Goal: Information Seeking & Learning: Find specific fact

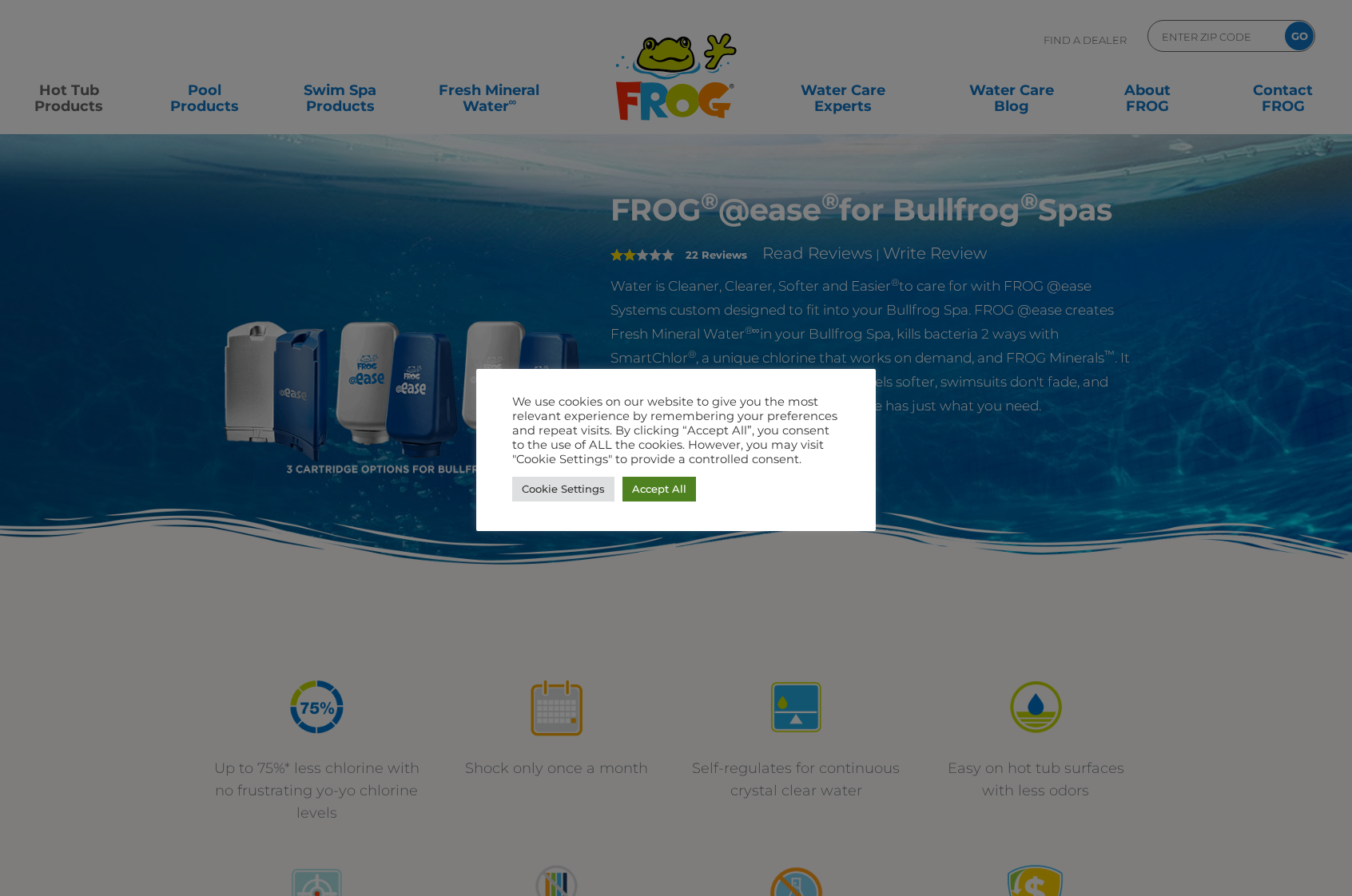
click at [669, 486] on link "Accept All" at bounding box center [658, 488] width 73 height 24
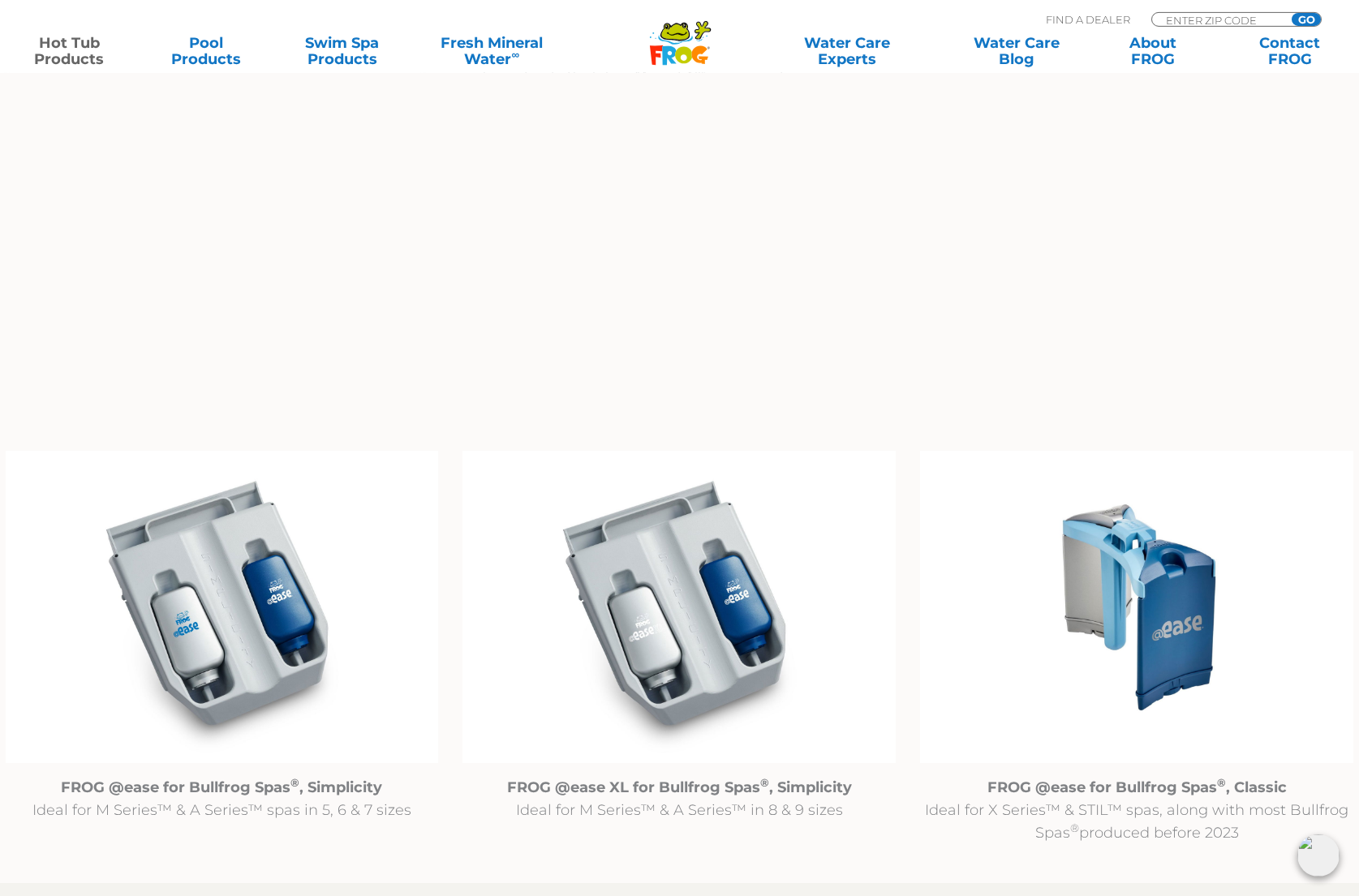
scroll to position [1406, 0]
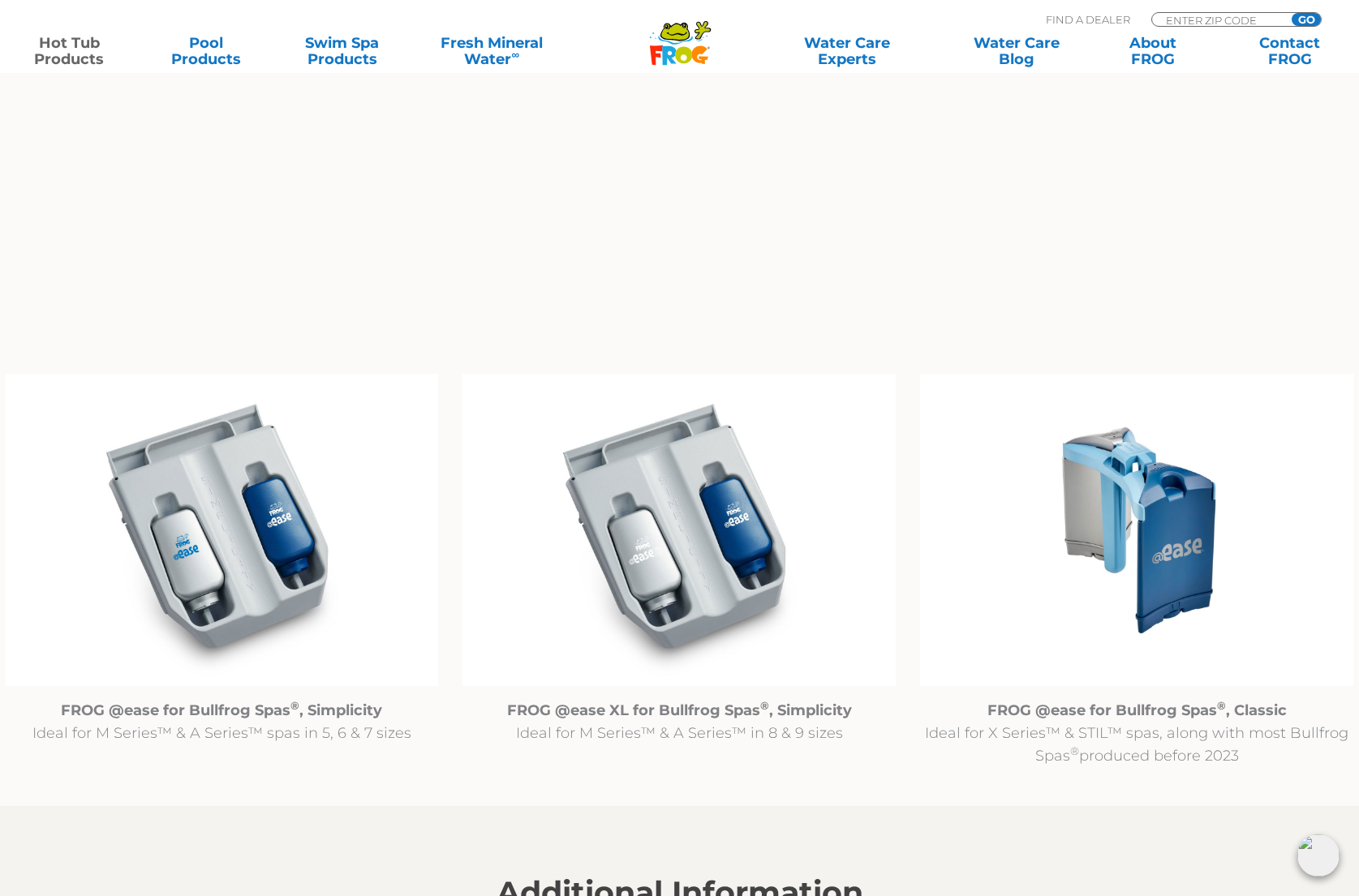
click at [1145, 516] on img at bounding box center [1137, 530] width 433 height 312
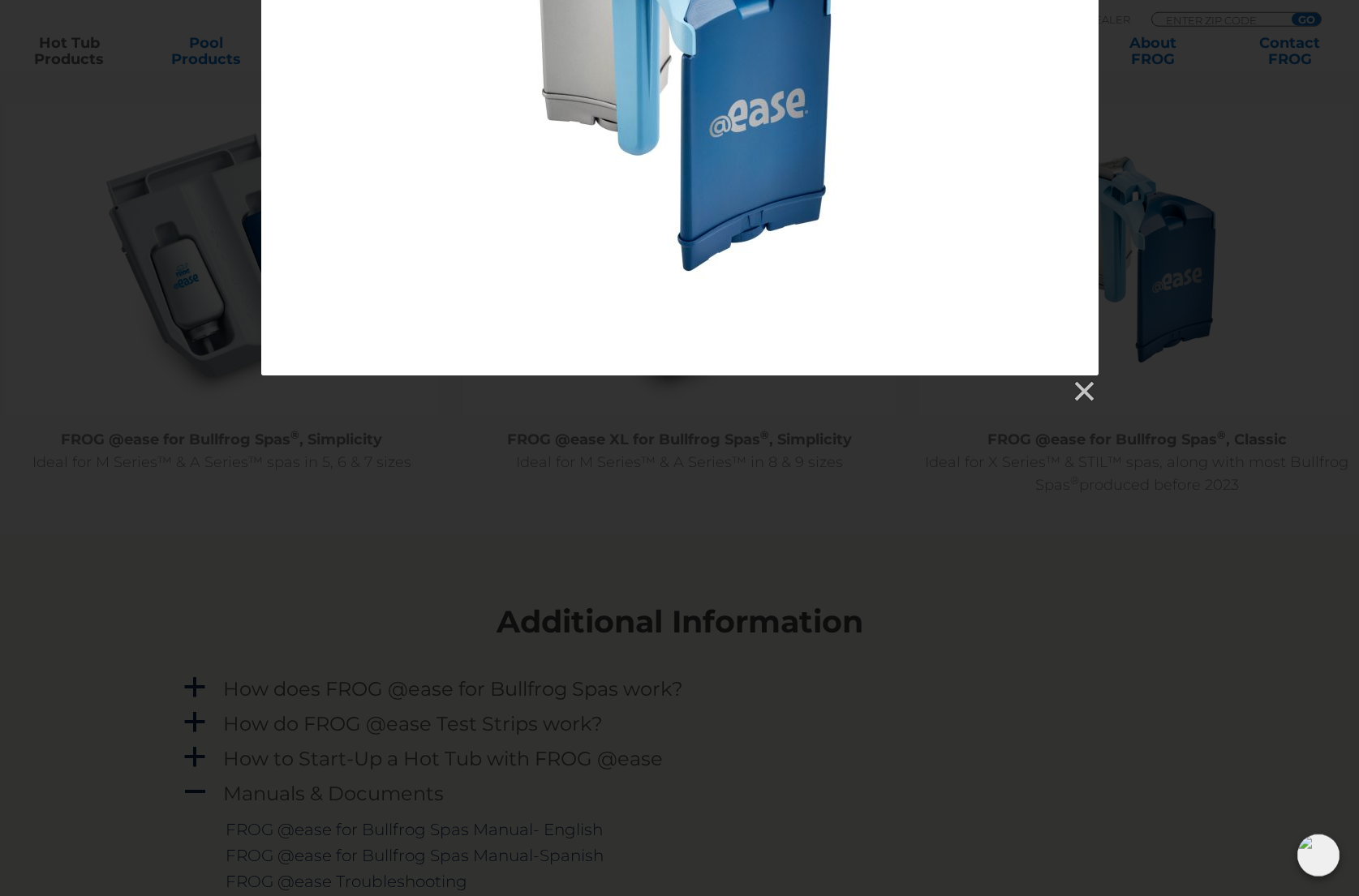
scroll to position [1654, 0]
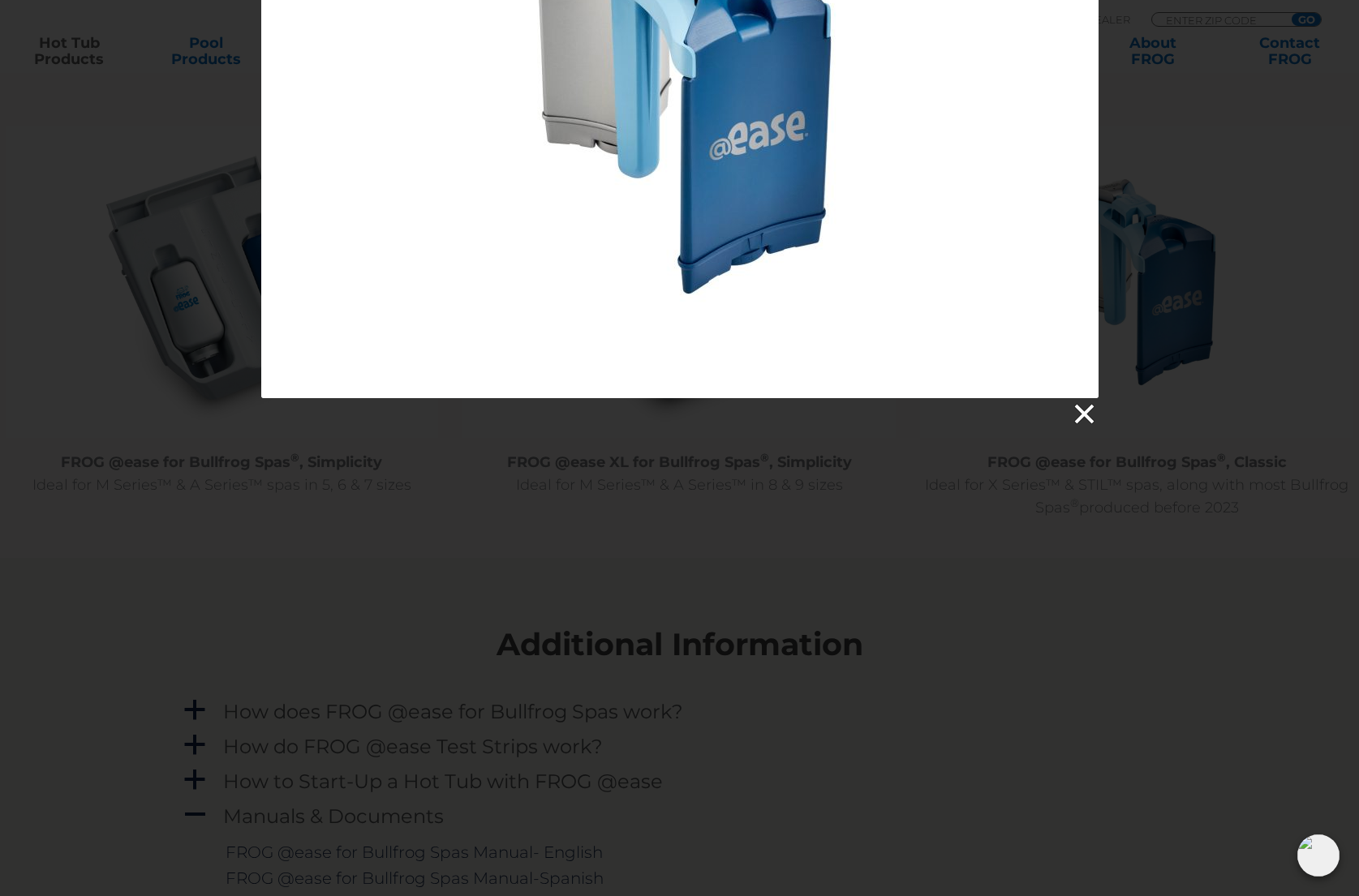
click at [1084, 407] on link at bounding box center [1083, 414] width 25 height 25
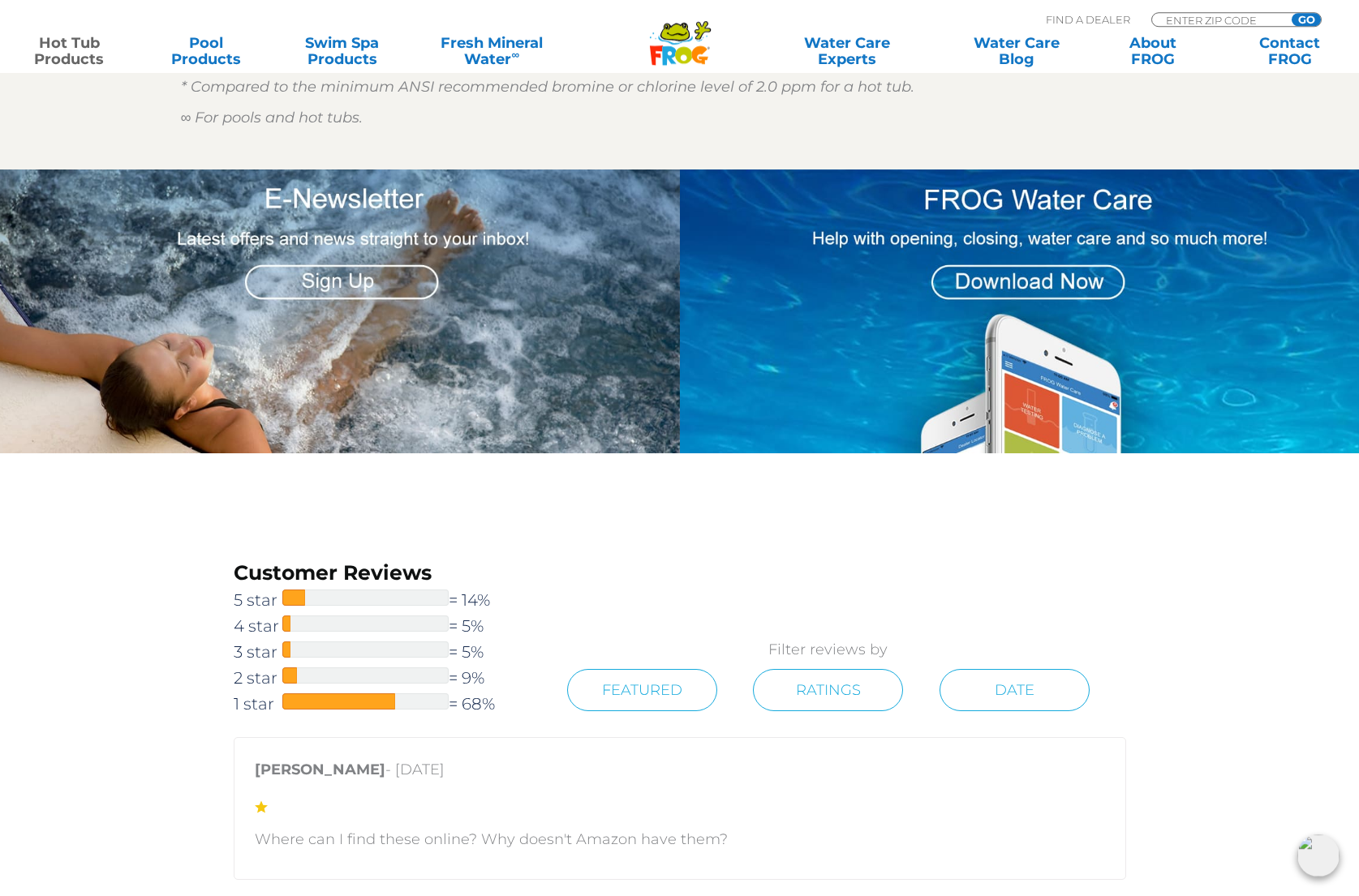
scroll to position [2565, 0]
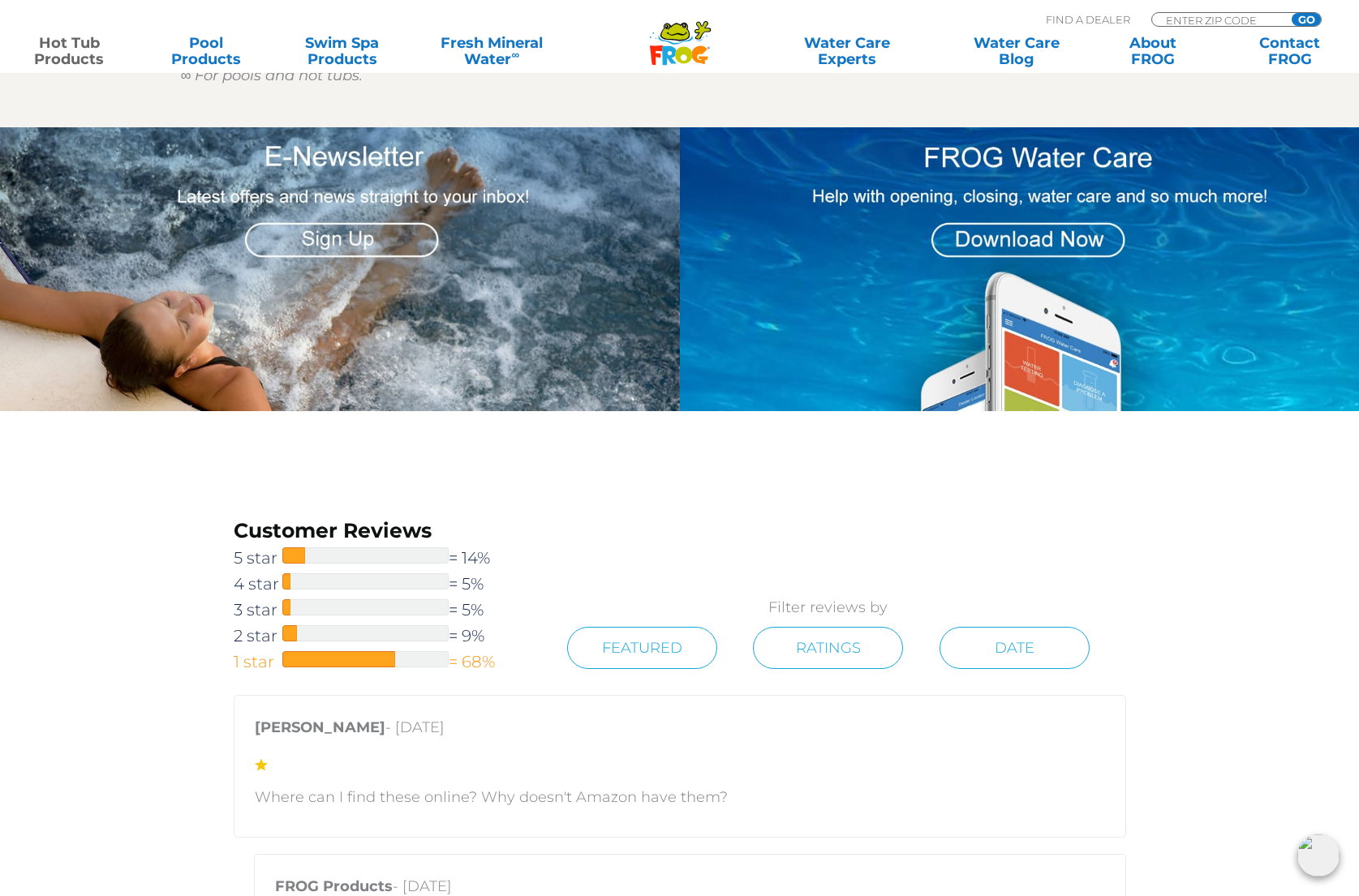
click at [336, 662] on span at bounding box center [338, 659] width 113 height 17
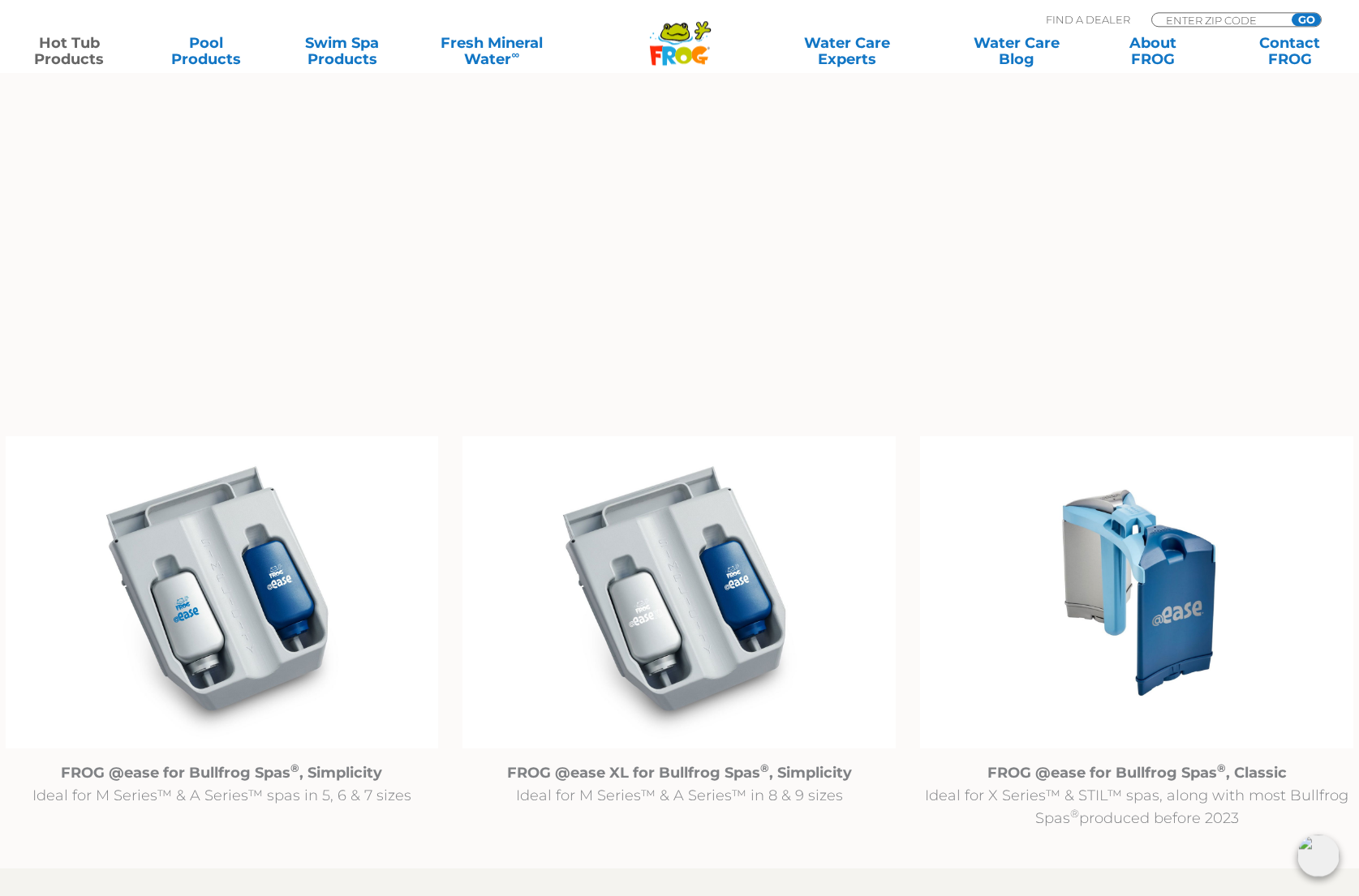
scroll to position [1406, 0]
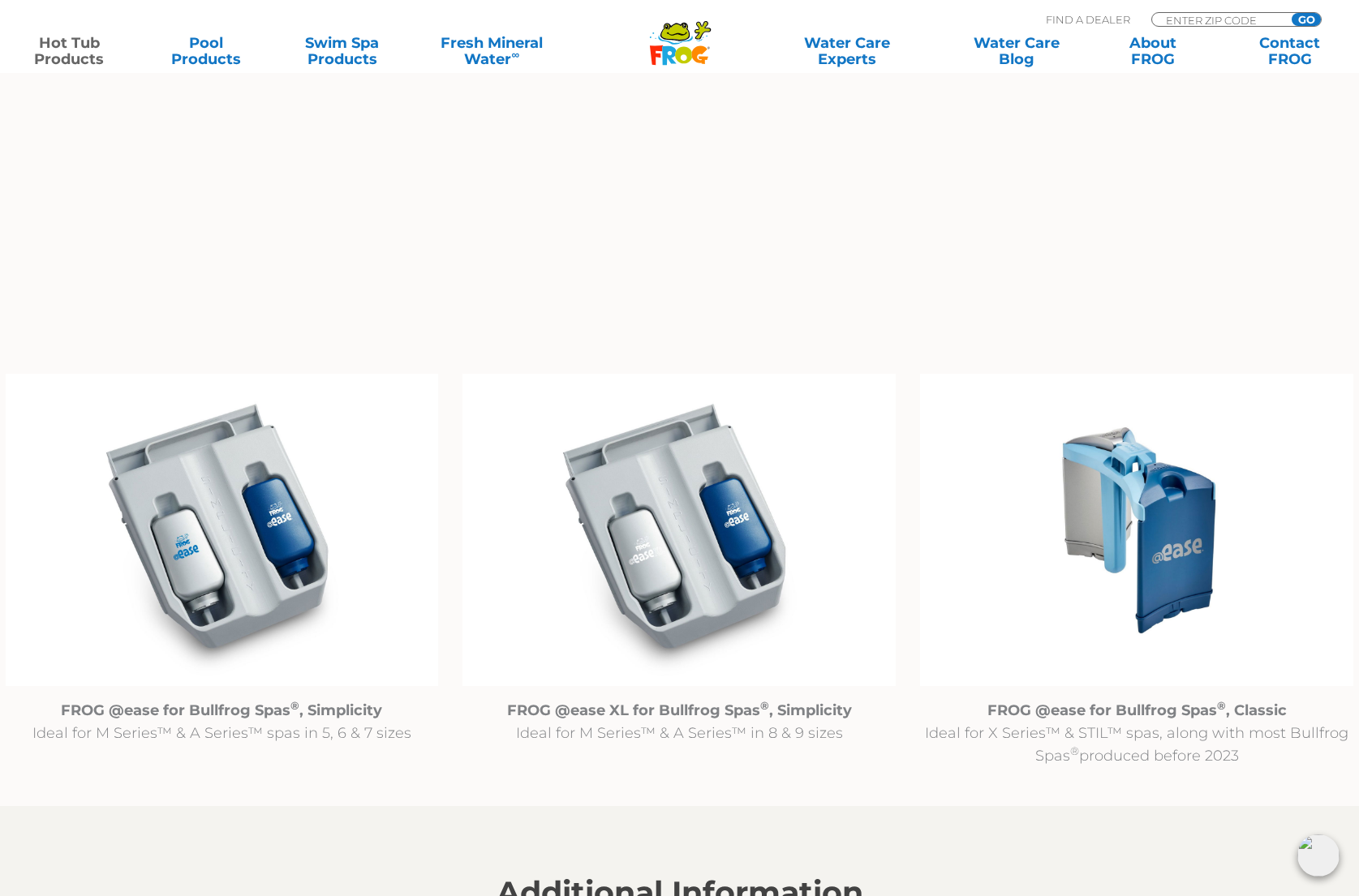
click at [1162, 510] on img at bounding box center [1137, 530] width 433 height 312
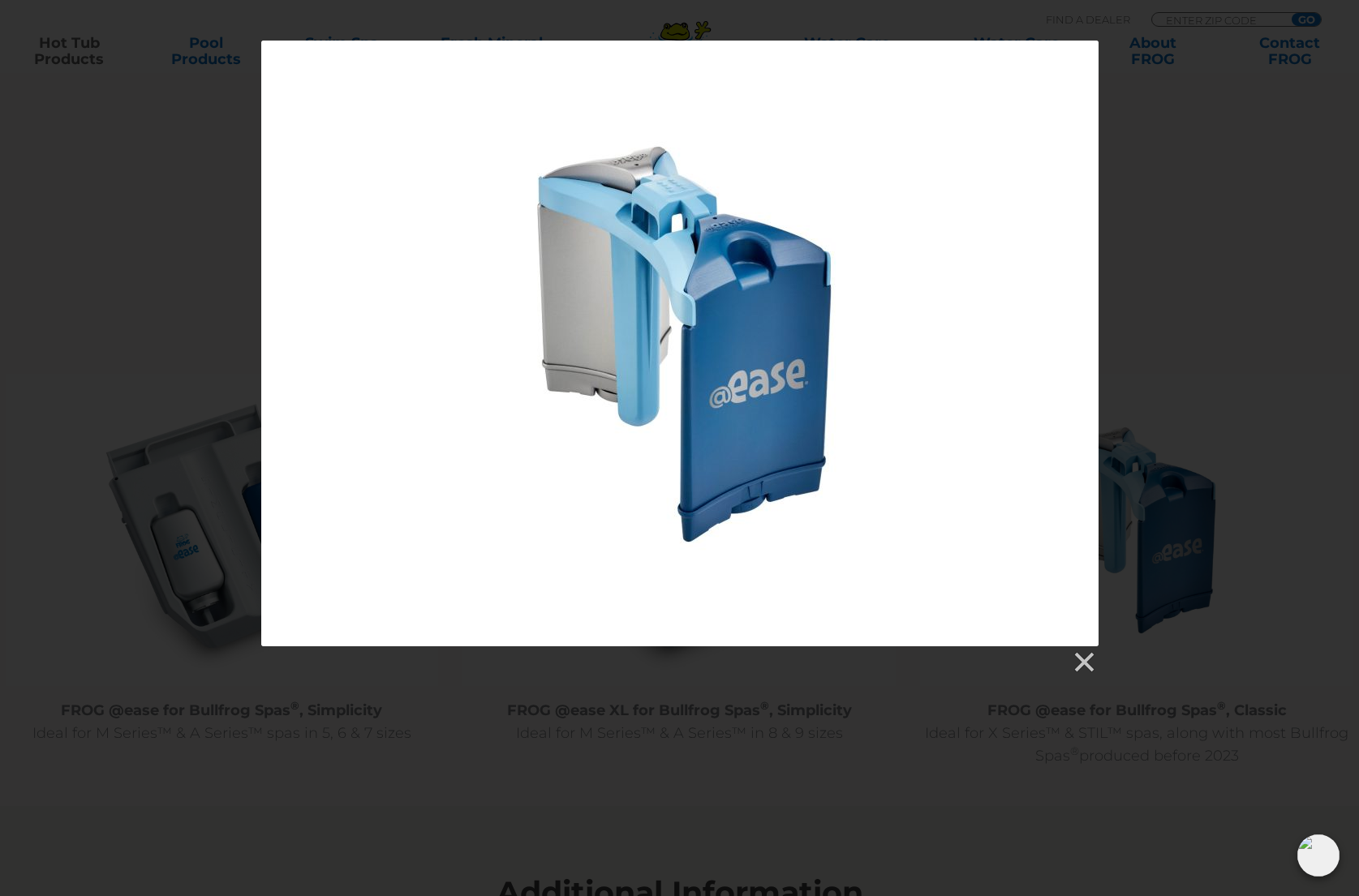
click at [1162, 510] on div at bounding box center [680, 357] width 1359 height 634
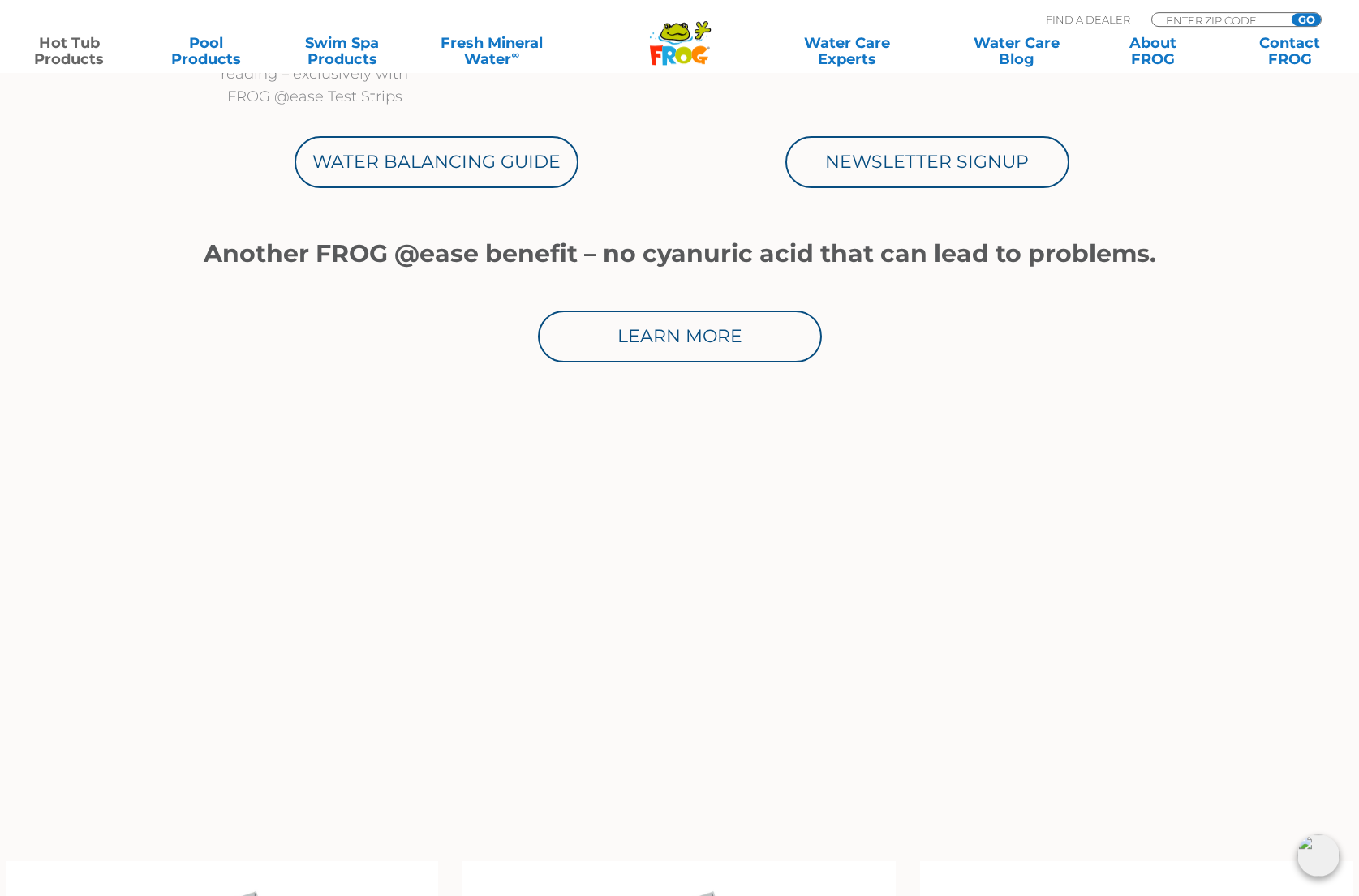
scroll to position [910, 0]
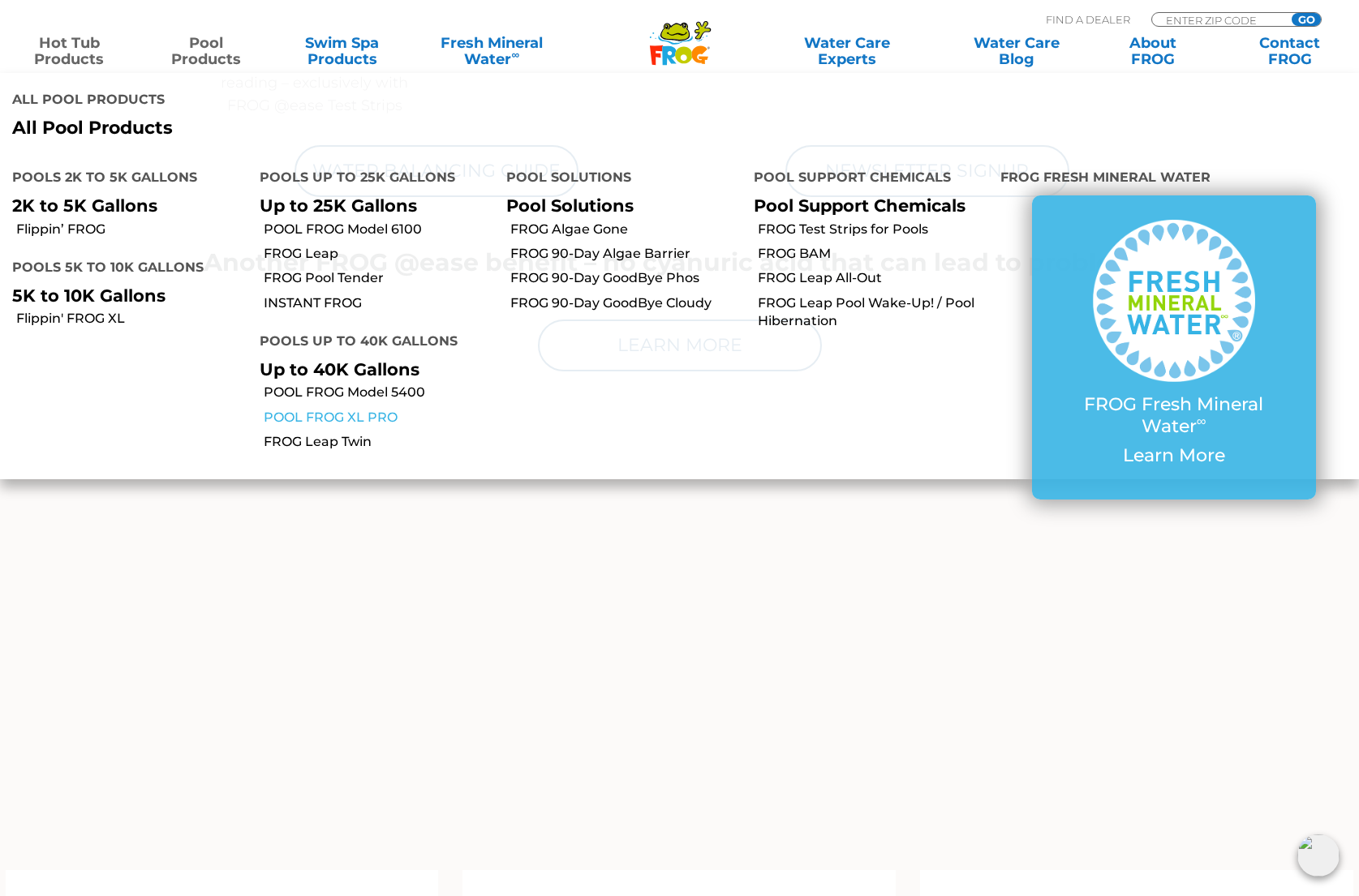
click at [309, 409] on link "POOL FROG XL PRO" at bounding box center [379, 417] width 231 height 17
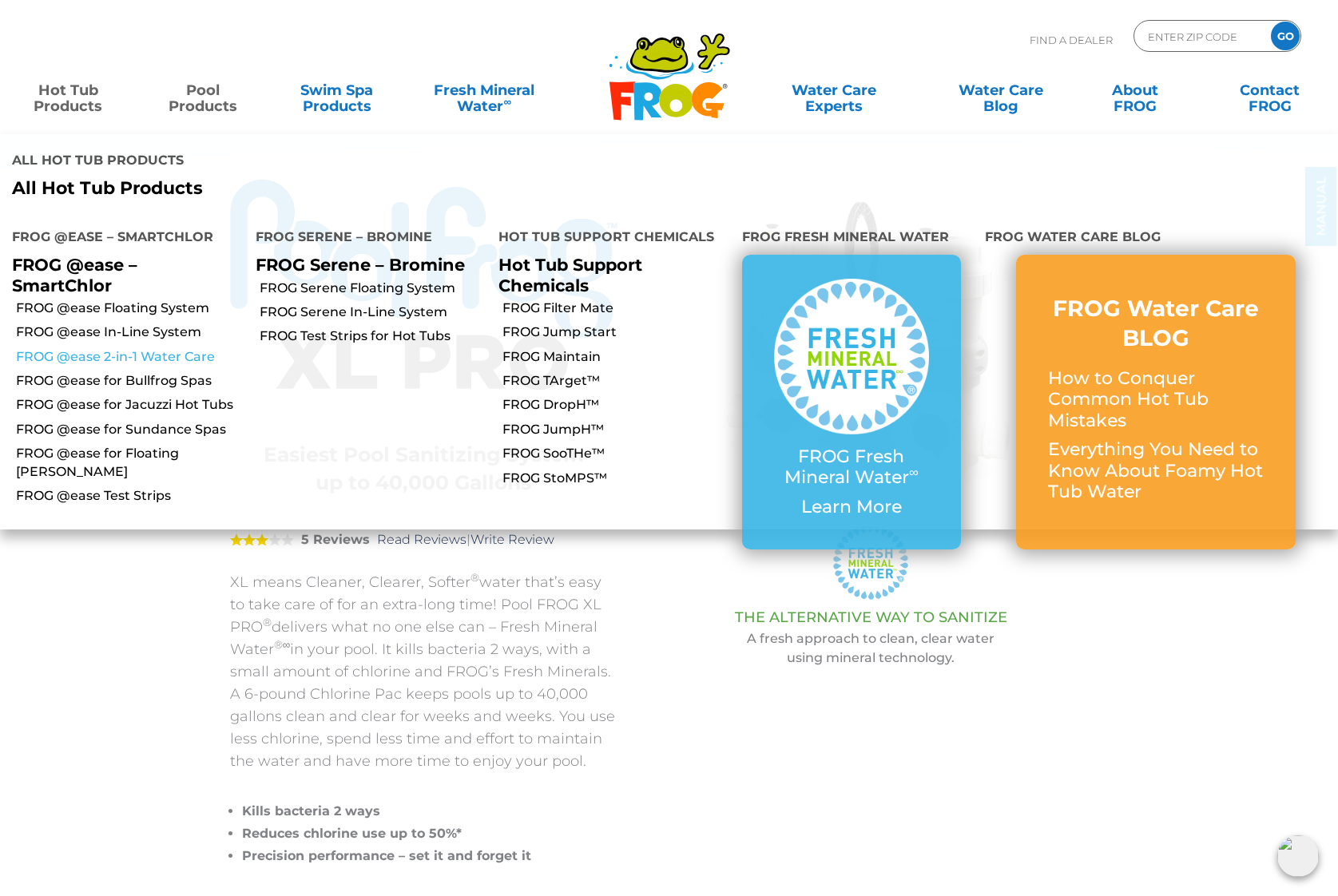
click at [74, 348] on link "FROG @ease 2-in-1 Water Care" at bounding box center [130, 356] width 228 height 17
click at [89, 373] on link "FROG @ease for Bullfrog Spas" at bounding box center [130, 381] width 228 height 17
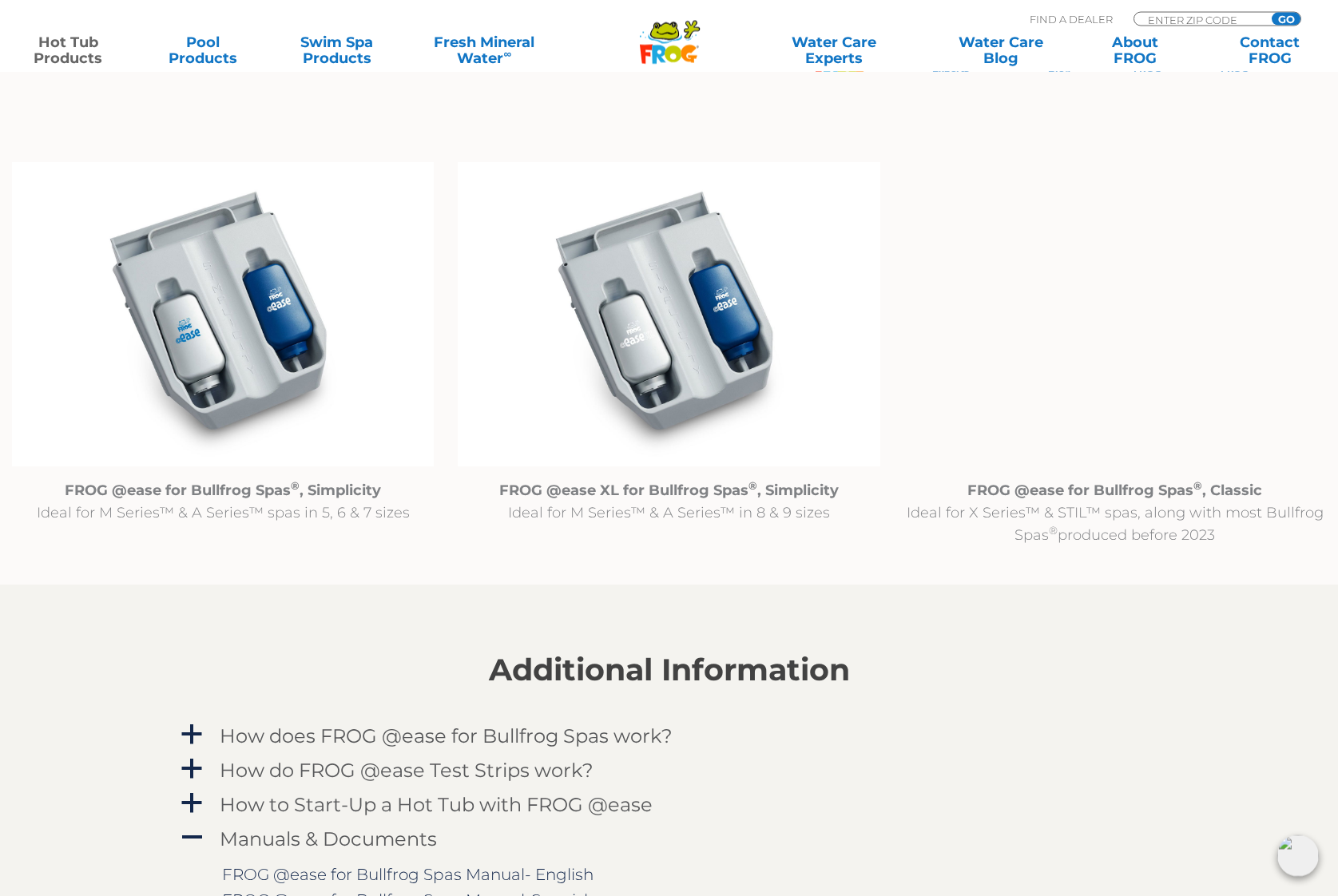
scroll to position [1711, 0]
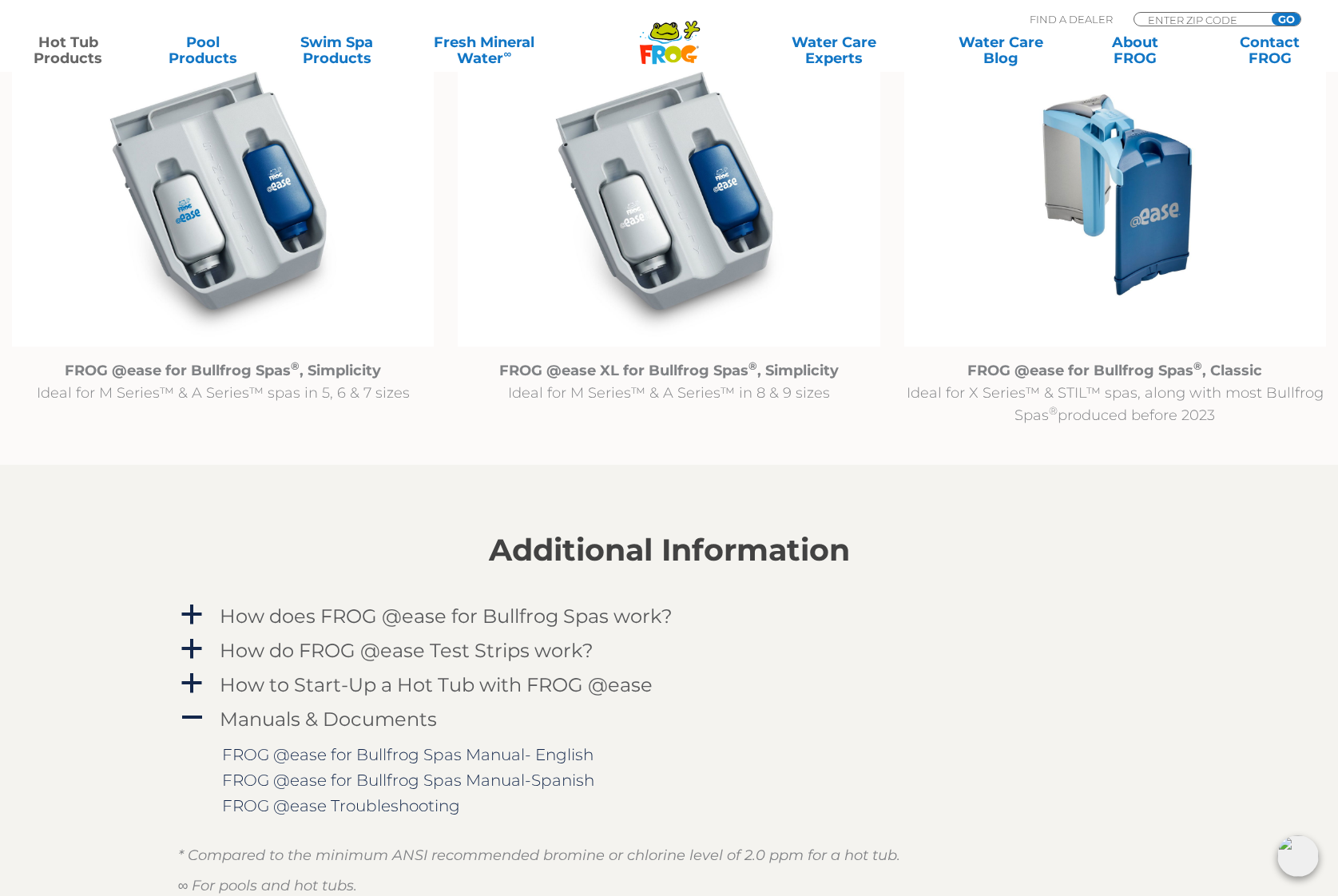
click at [1132, 169] on img at bounding box center [1115, 194] width 421 height 305
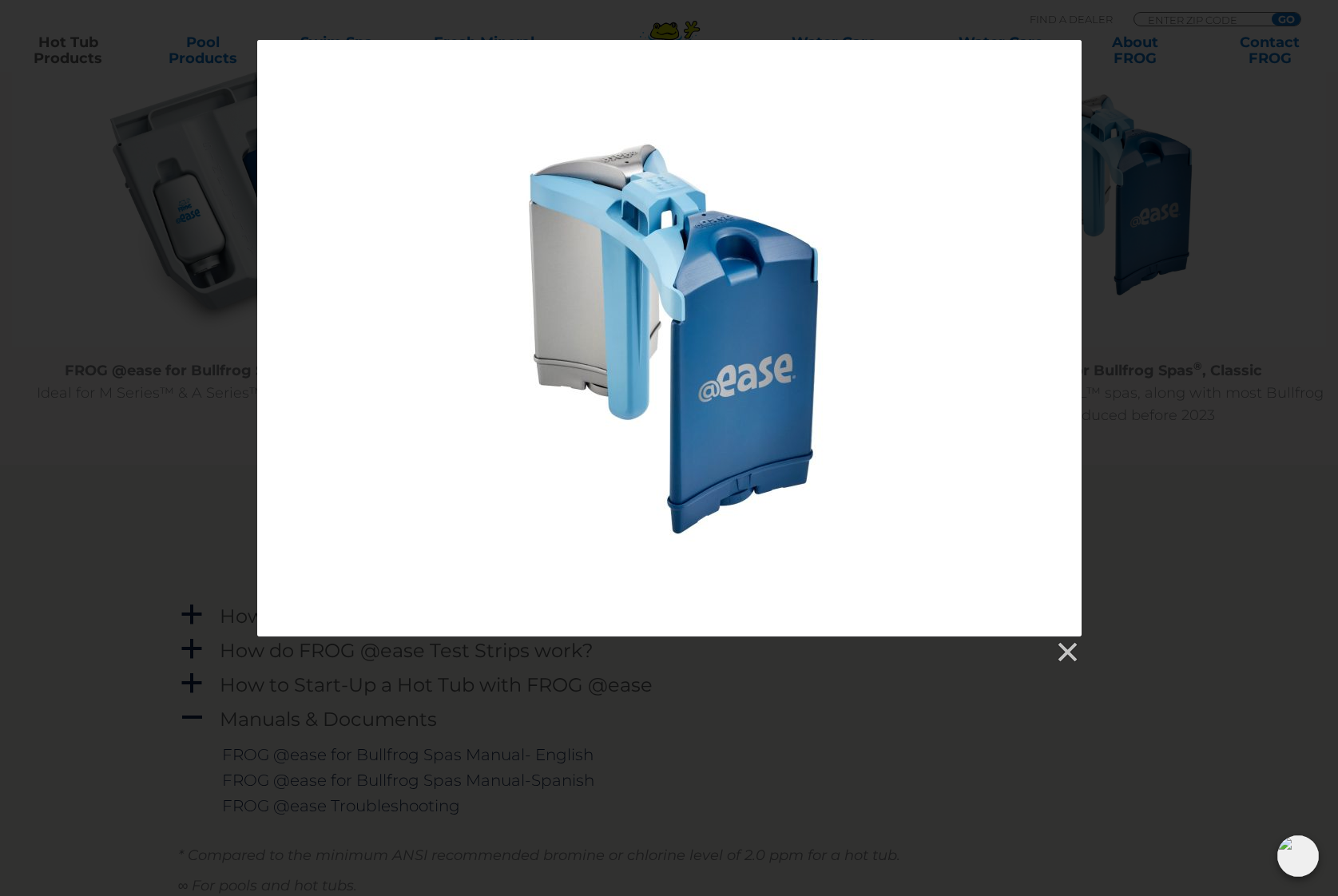
click at [745, 371] on div at bounding box center [669, 338] width 824 height 597
click at [1068, 652] on link at bounding box center [1066, 653] width 24 height 24
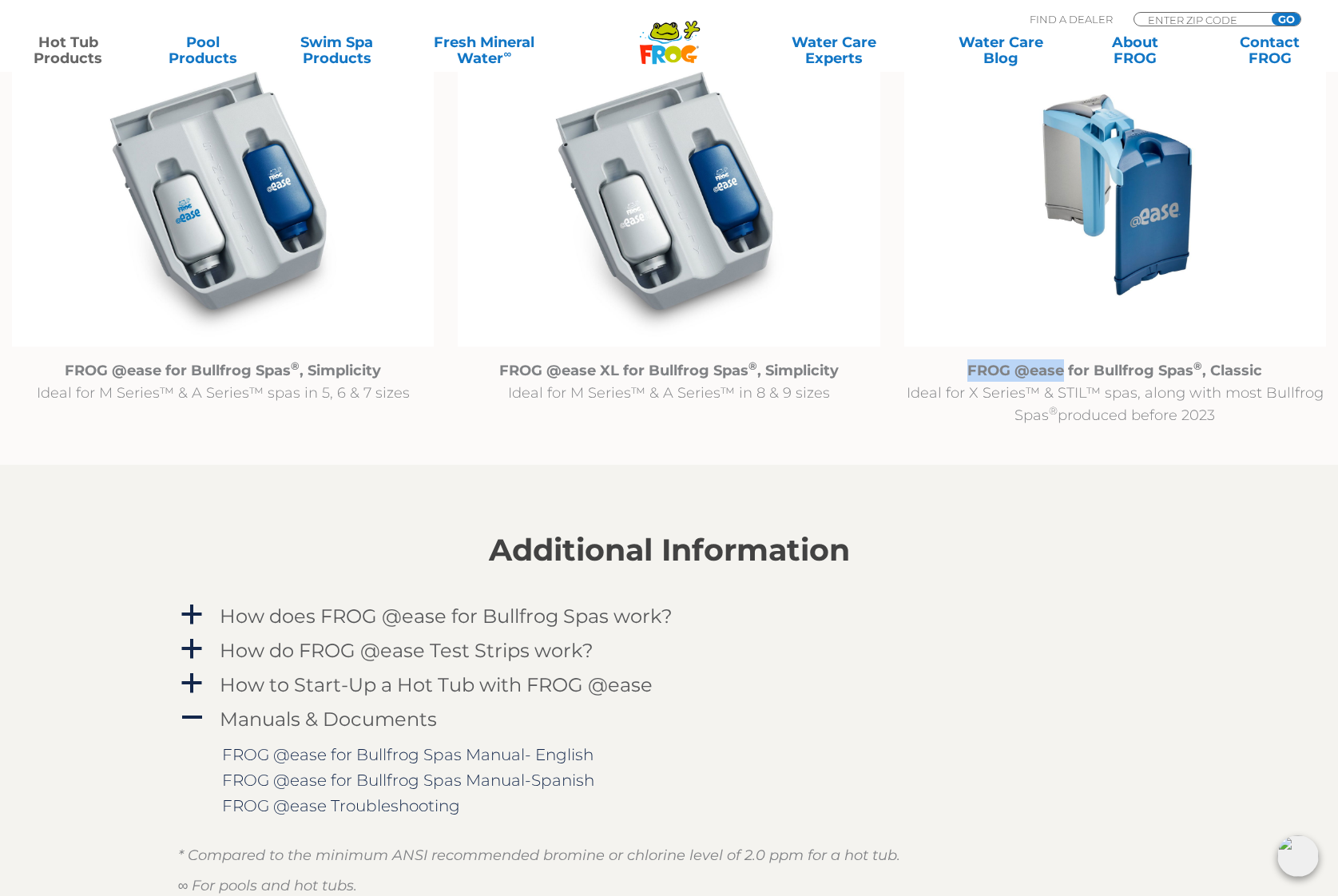
drag, startPoint x: 1066, startPoint y: 370, endPoint x: 972, endPoint y: 377, distance: 94.3
click at [972, 377] on strong "FROG @ease for Bullfrog Spas ® , Classic" at bounding box center [1115, 370] width 295 height 17
copy strong "FROG @ease"
